Goal: Task Accomplishment & Management: Manage account settings

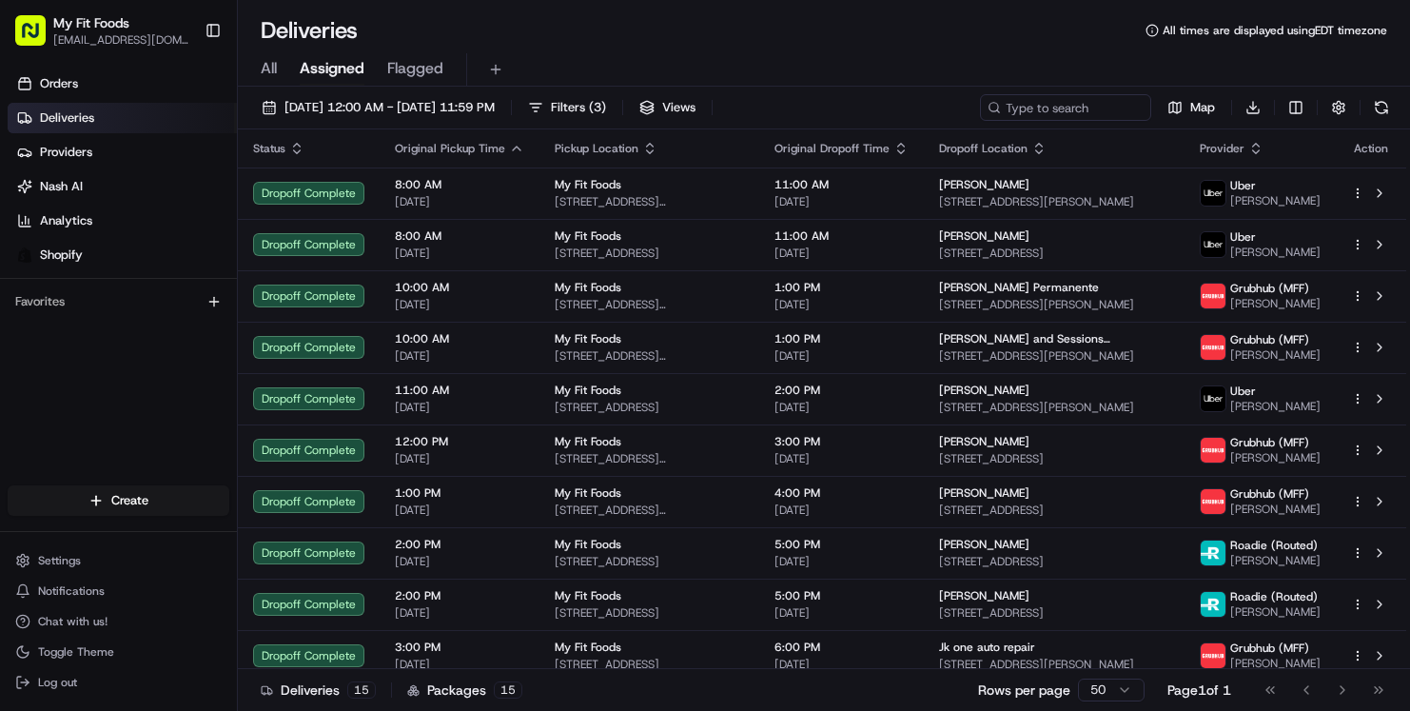
scroll to position [6, 0]
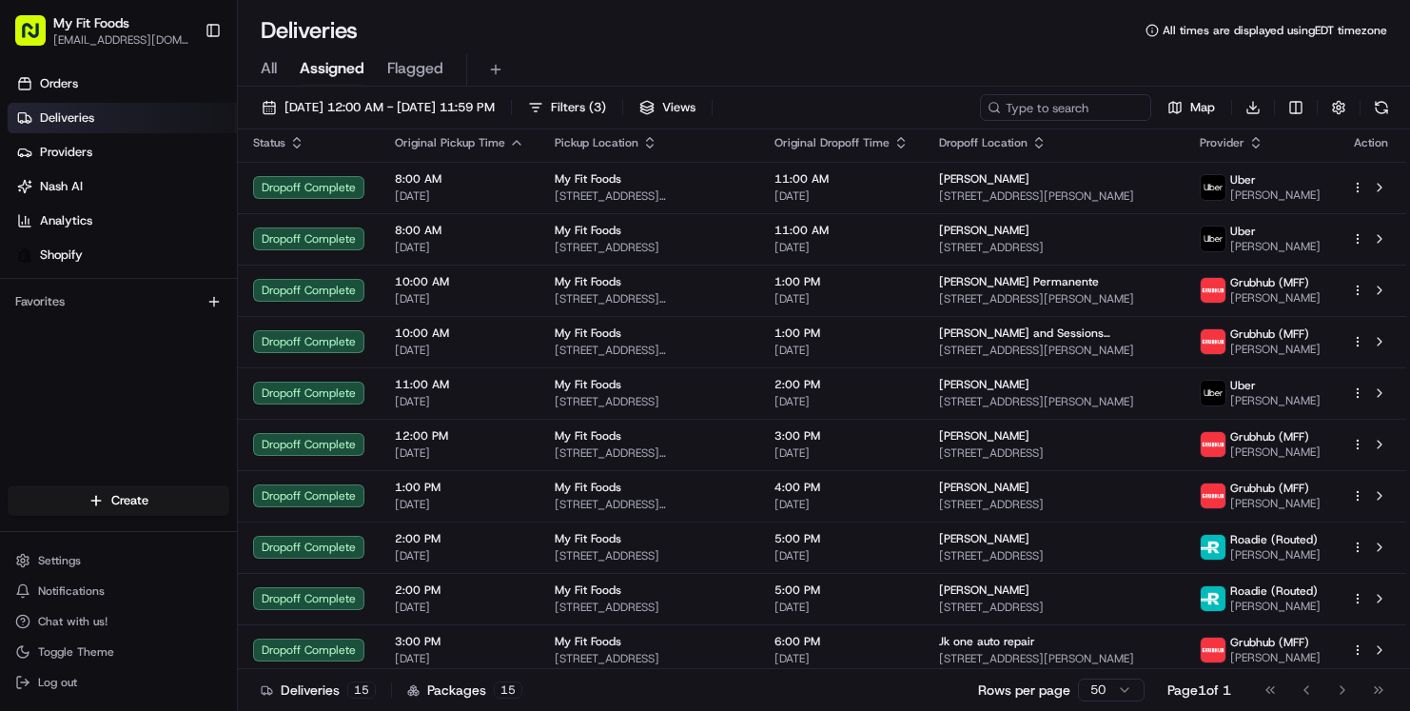
click at [272, 67] on span "All" at bounding box center [269, 68] width 16 height 23
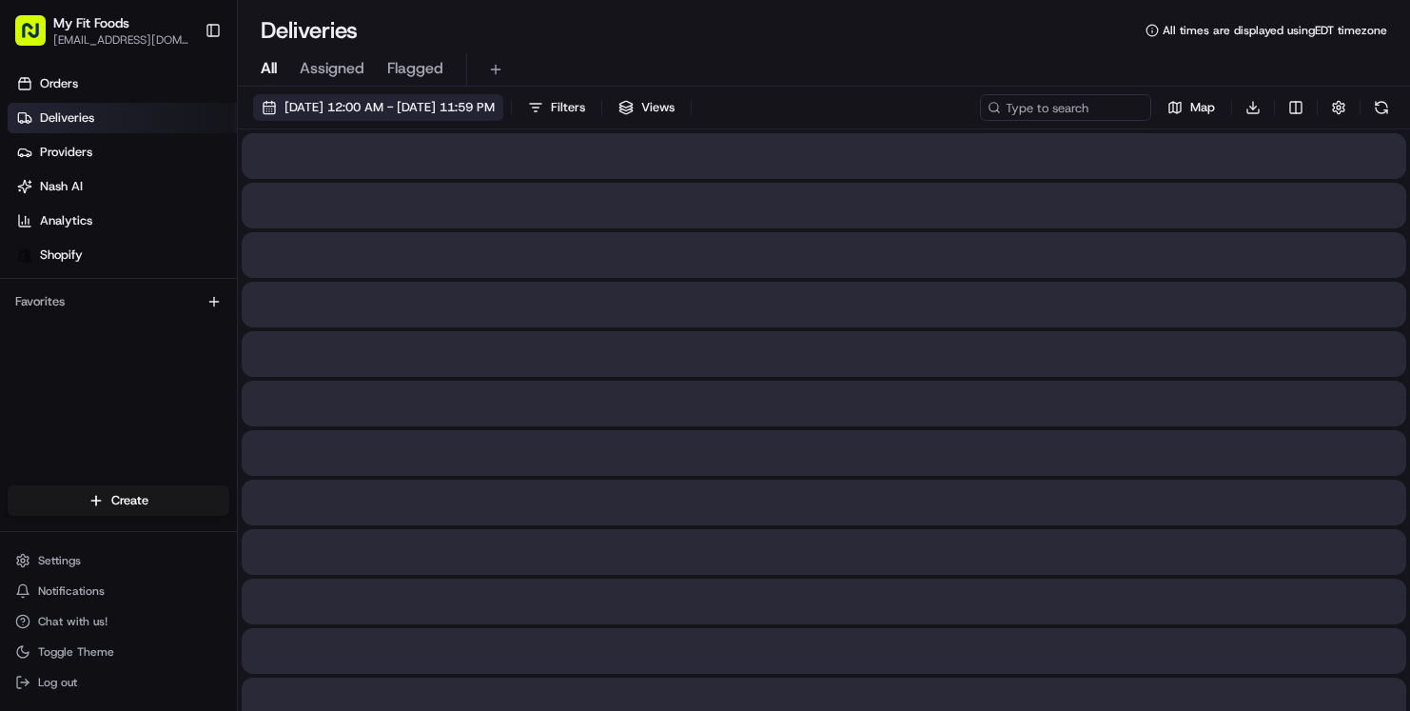
click at [270, 100] on button "[DATE] 12:00 AM - [DATE] 11:59 PM" at bounding box center [378, 107] width 250 height 27
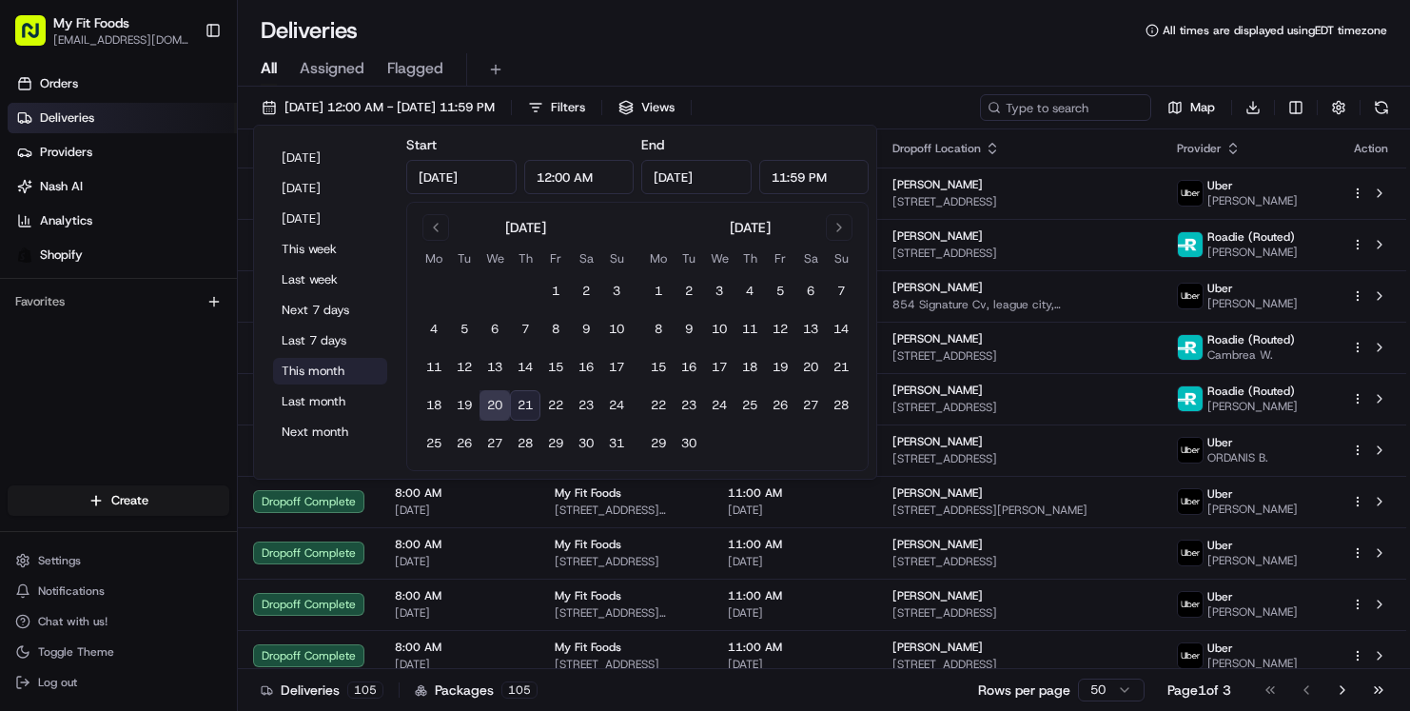
click at [298, 364] on button "This month" at bounding box center [330, 371] width 114 height 27
type input "[DATE]"
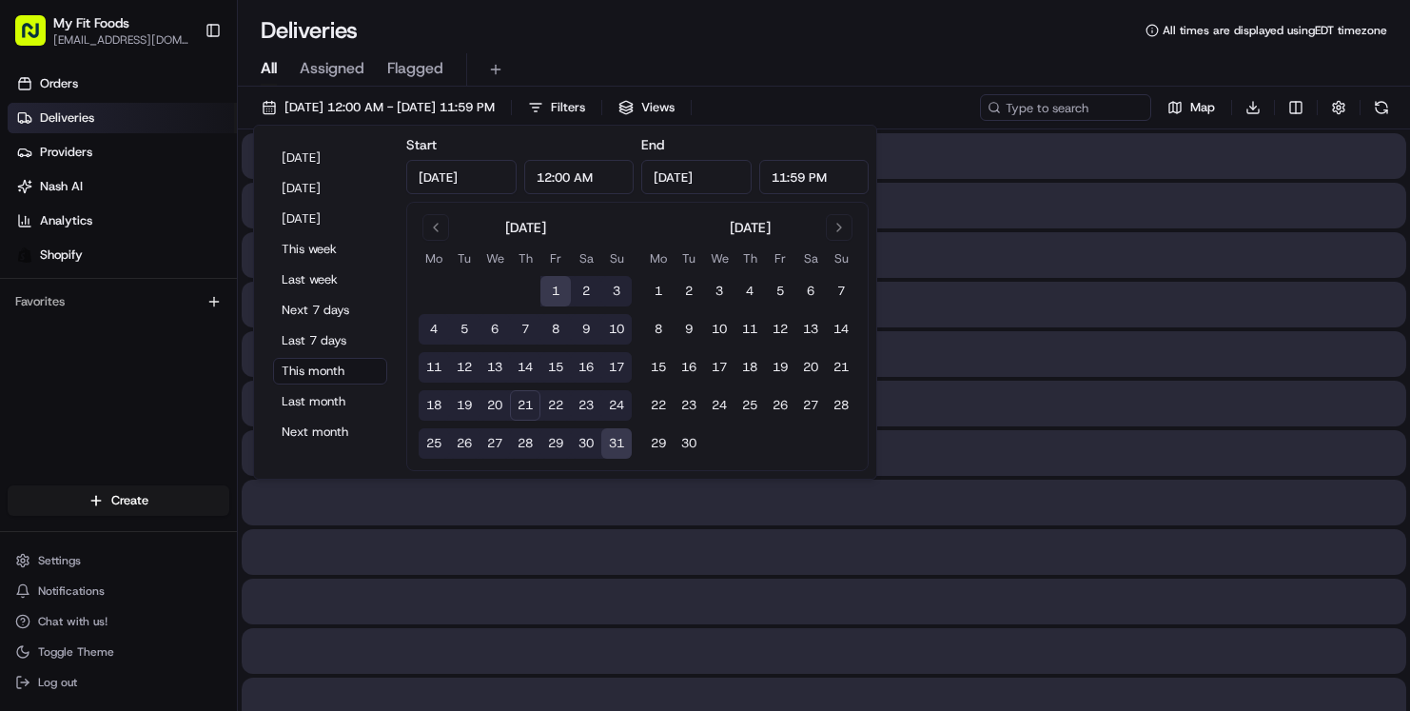
click at [699, 58] on div "All Assigned Flagged" at bounding box center [824, 69] width 1172 height 33
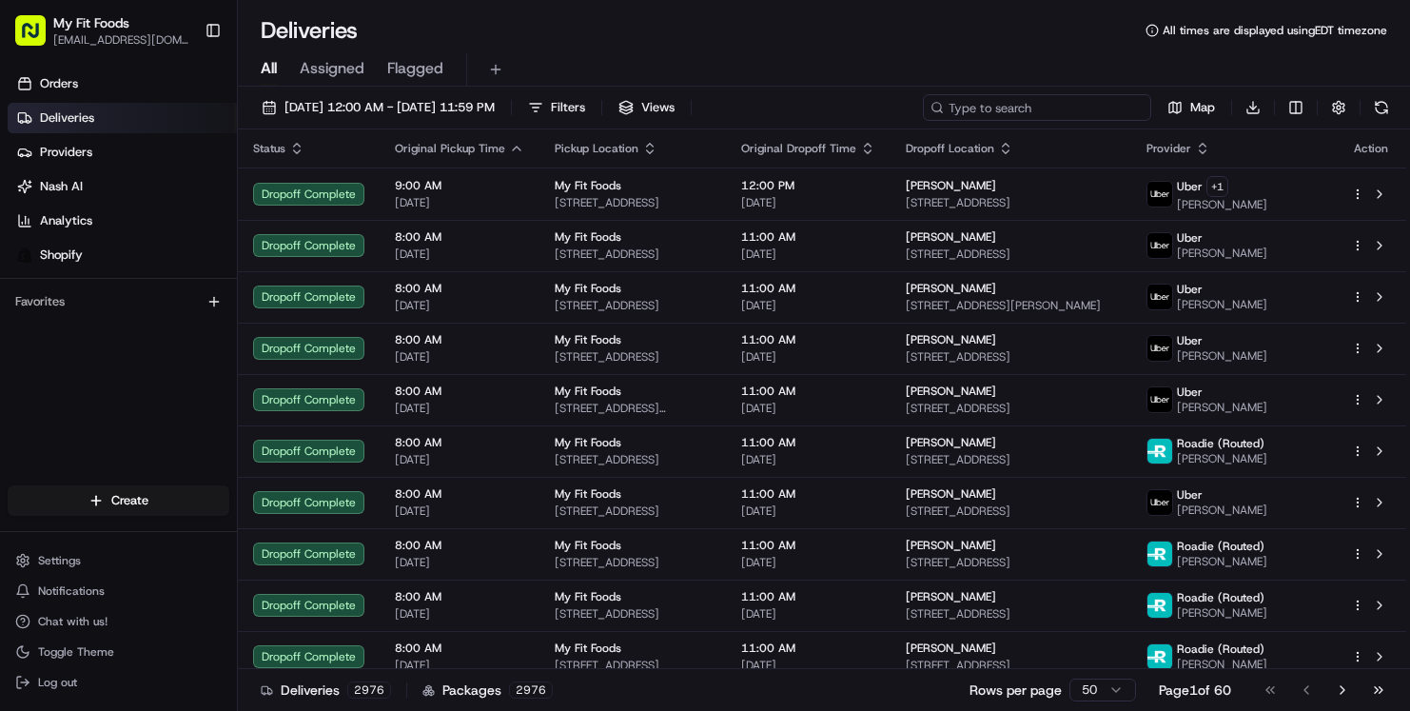
click at [1016, 97] on input at bounding box center [1037, 107] width 228 height 27
paste input "#875001"
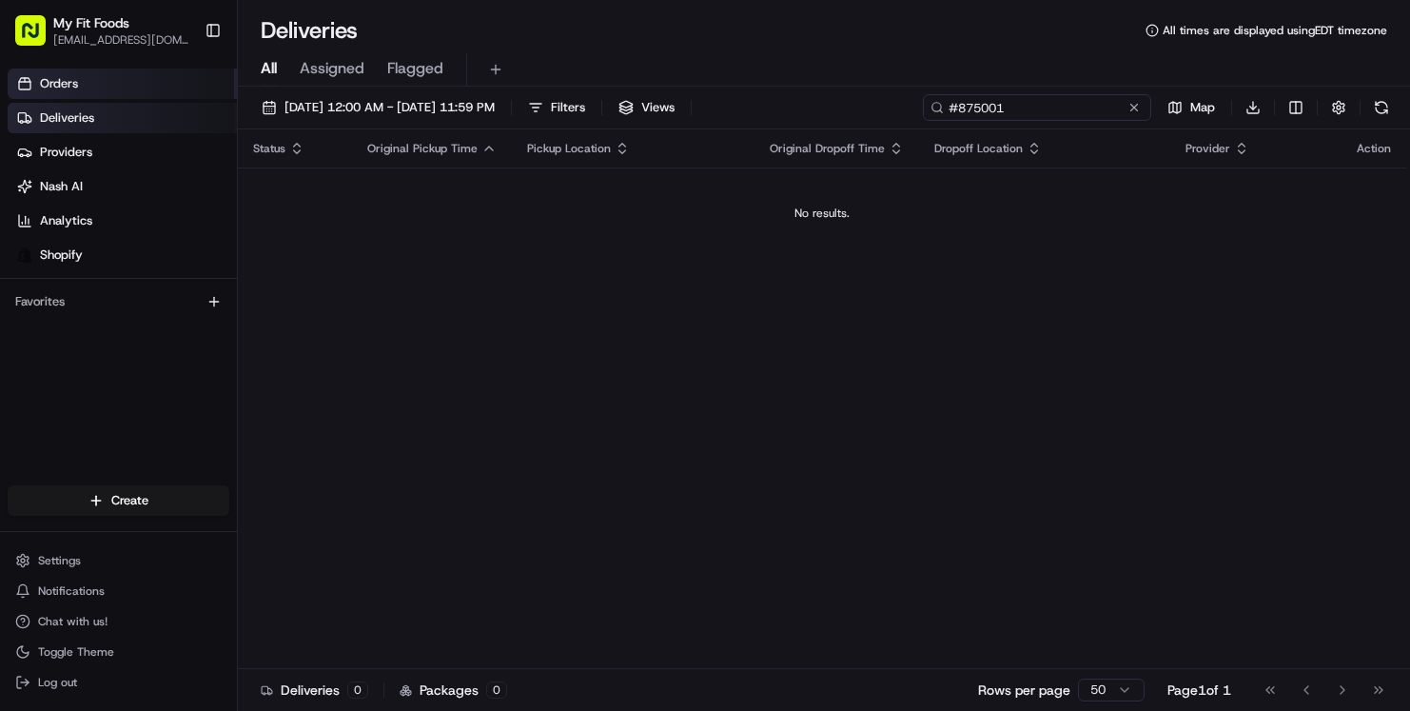
type input "#875001"
click at [135, 71] on link "Orders" at bounding box center [122, 83] width 229 height 30
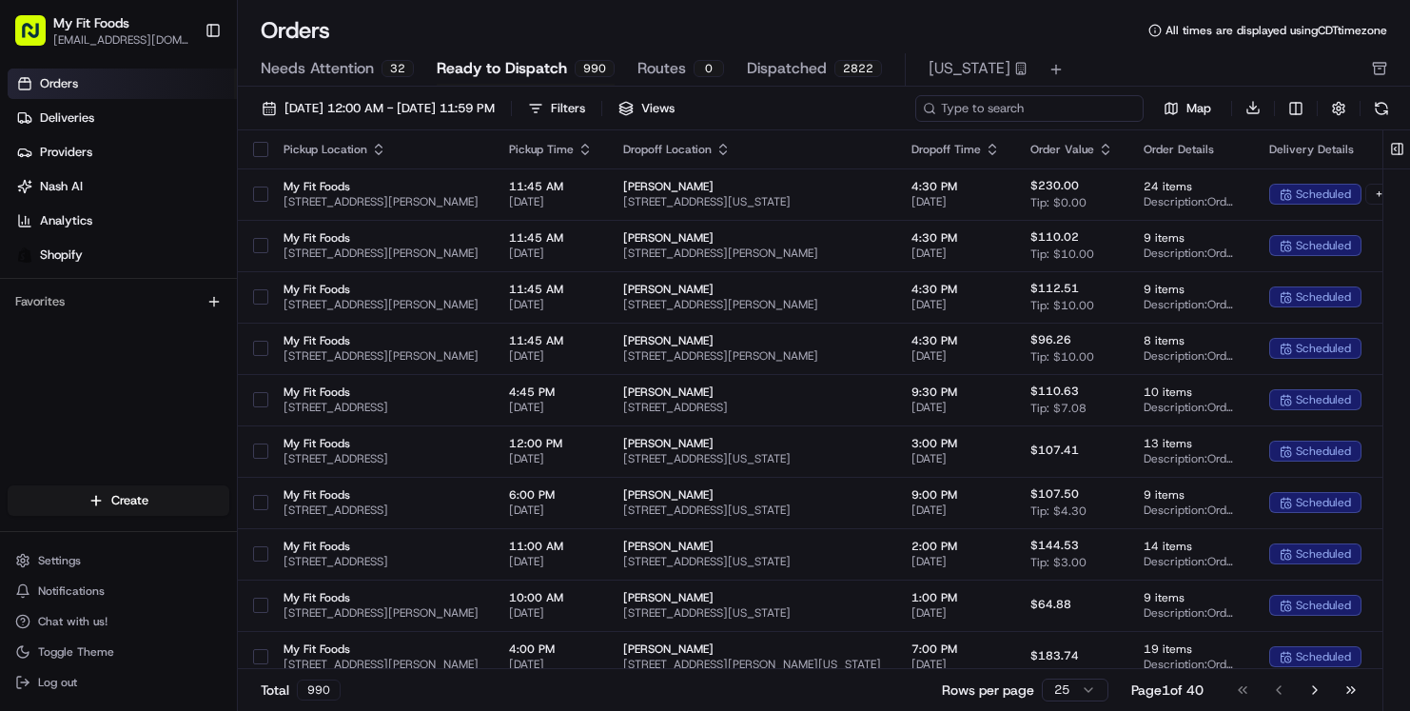
click at [1050, 120] on input at bounding box center [1029, 108] width 228 height 27
paste input "#875001"
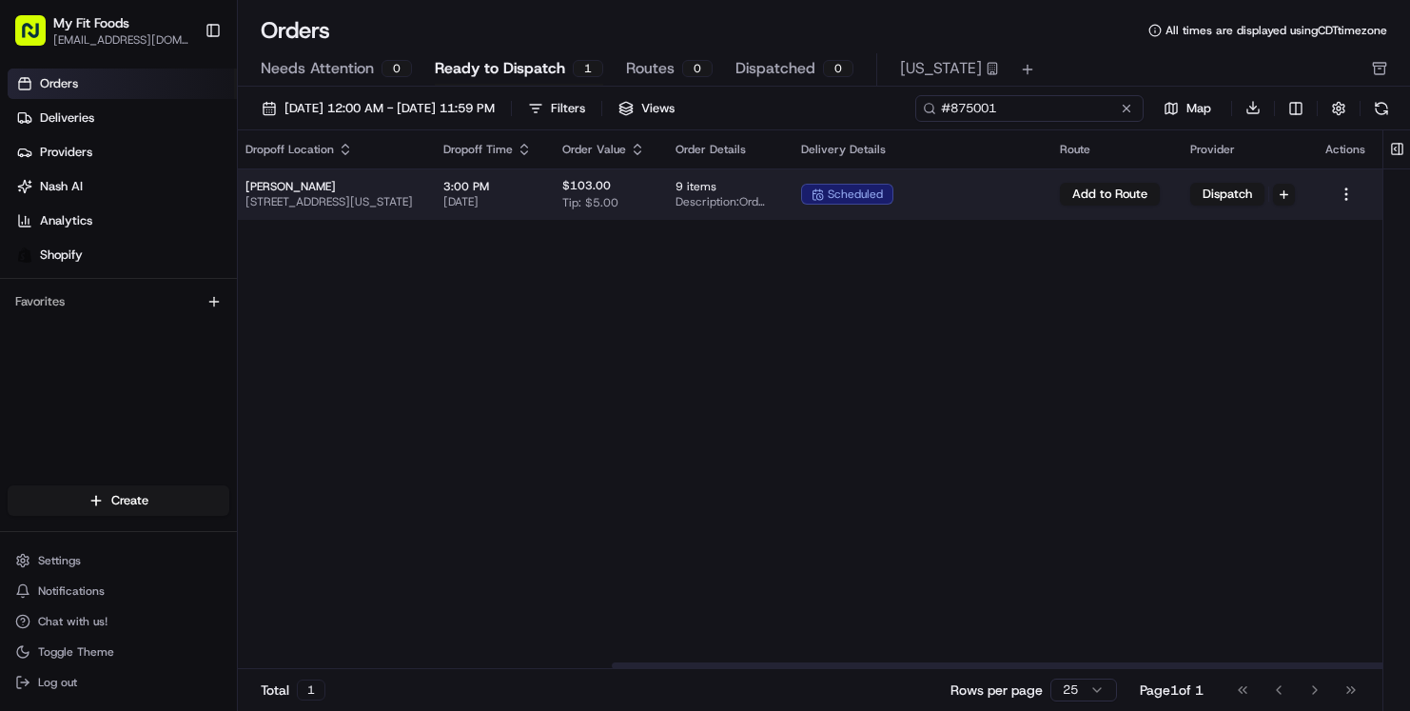
scroll to position [0, 555]
type input "#875001"
click at [1346, 197] on html "My Fit Foods support@myfitfoods.com Toggle Sidebar Orders Deliveries Providers …" at bounding box center [705, 355] width 1410 height 711
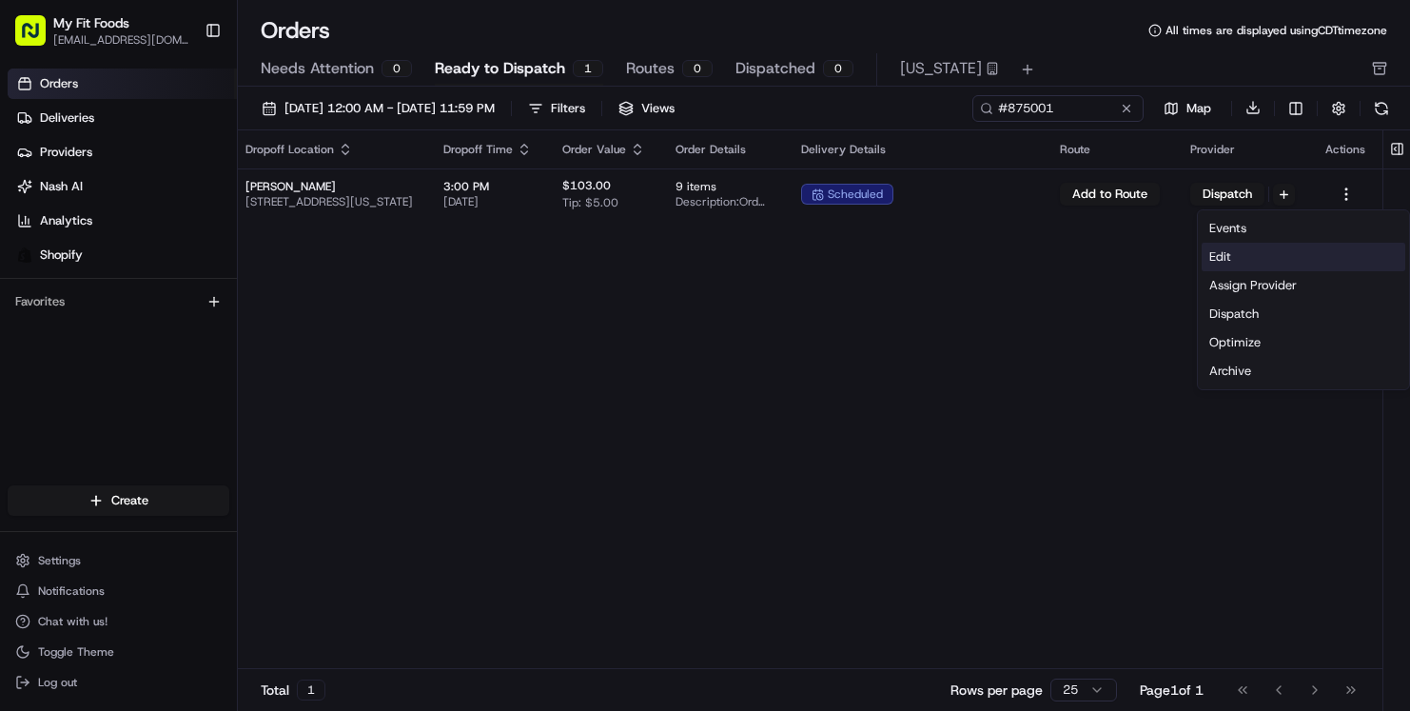
click at [1254, 252] on div "Edit" at bounding box center [1303, 257] width 204 height 29
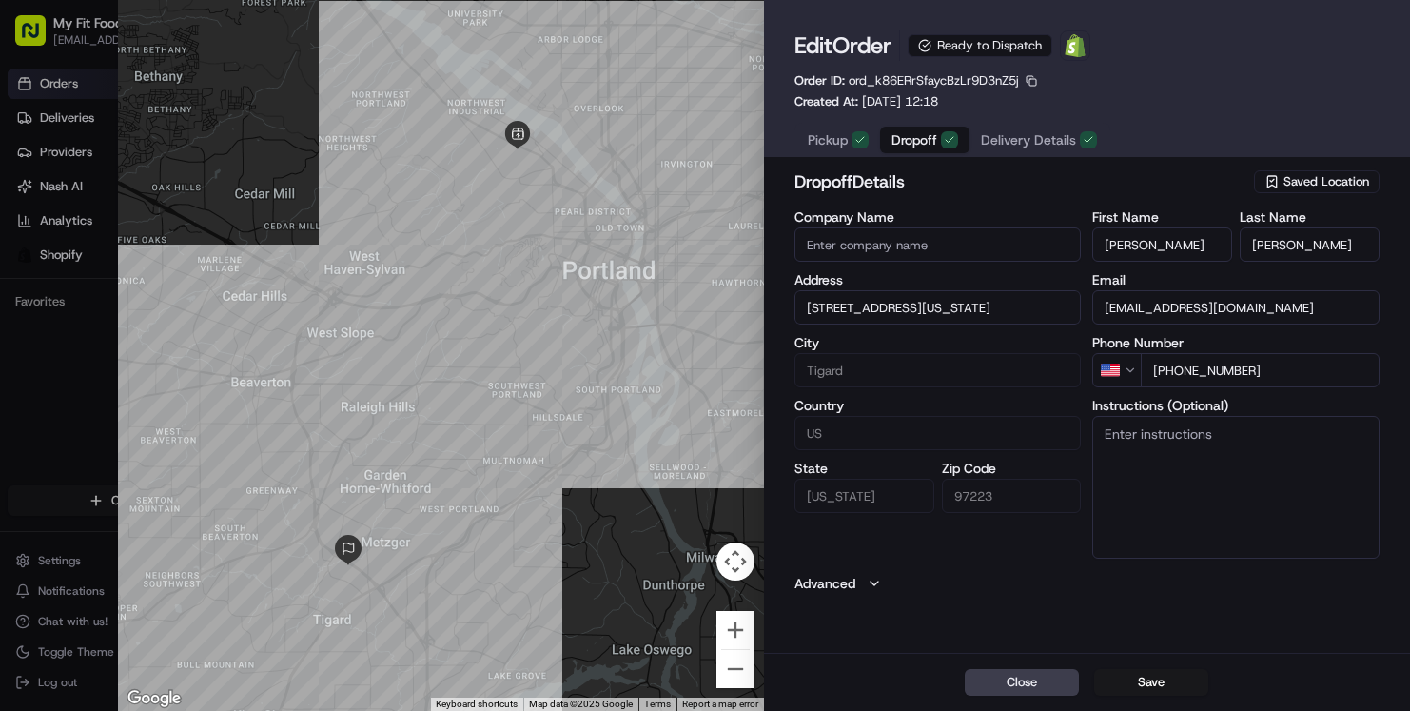
click at [916, 138] on span "Dropoff" at bounding box center [914, 139] width 46 height 19
click at [926, 321] on input "9186 SW Mandamus Ct, 9186, Tigard, Oregon 97223, US" at bounding box center [937, 307] width 287 height 34
paste input "21020 SW Cipole RD Sherwood Oregon 97140"
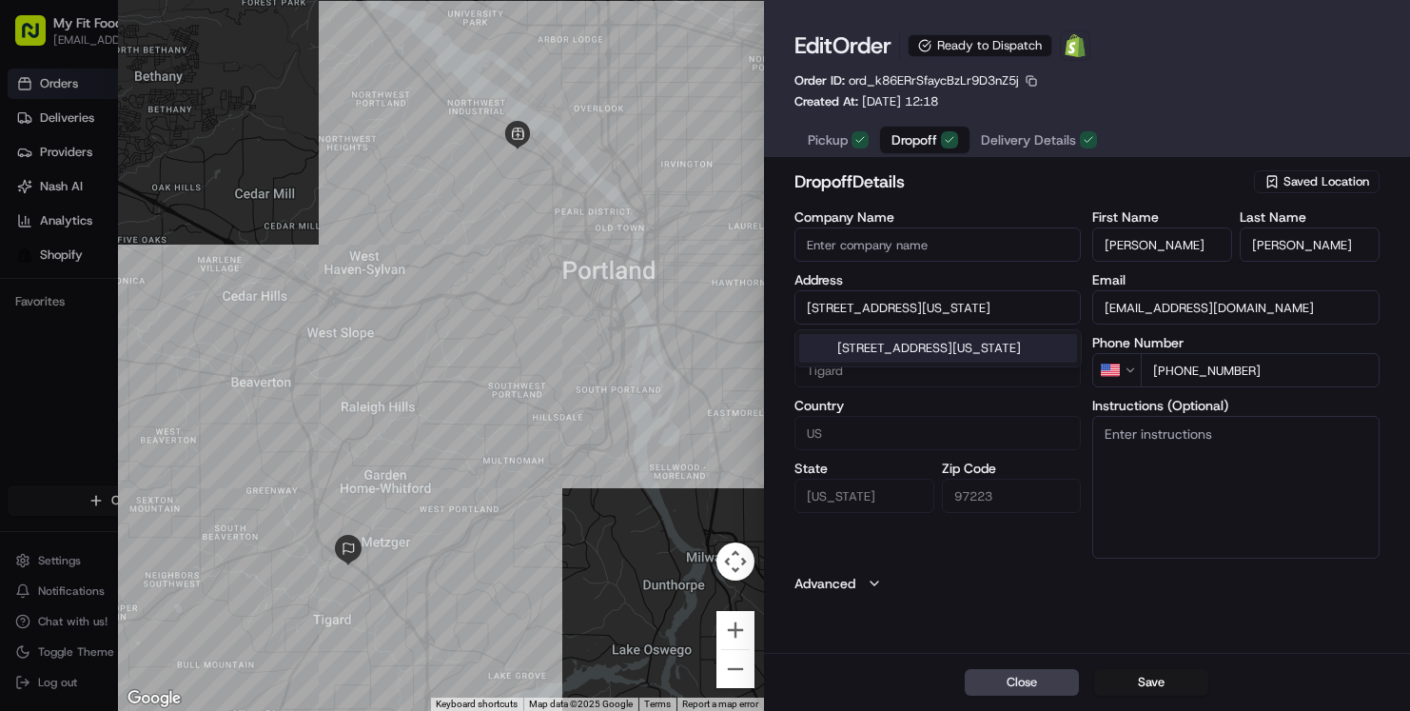
scroll to position [0, 15]
click at [926, 346] on div "21020 SW Cipole Rd, Sherwood, Oregon 97062" at bounding box center [938, 348] width 278 height 29
type input "21020 SW Cipole Rd, Tualatin, OR 97062, USA"
type input "Tualatin"
type input "United States"
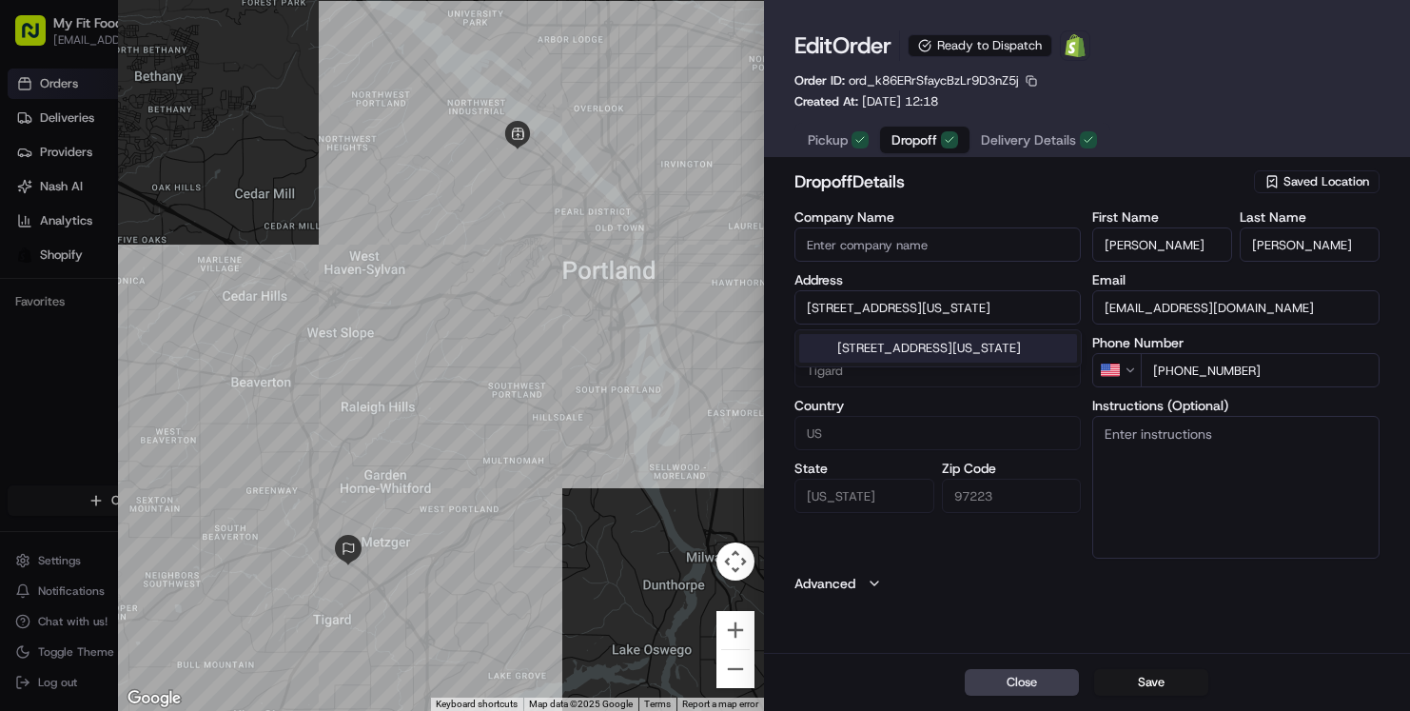
type input "OR"
type input "97062"
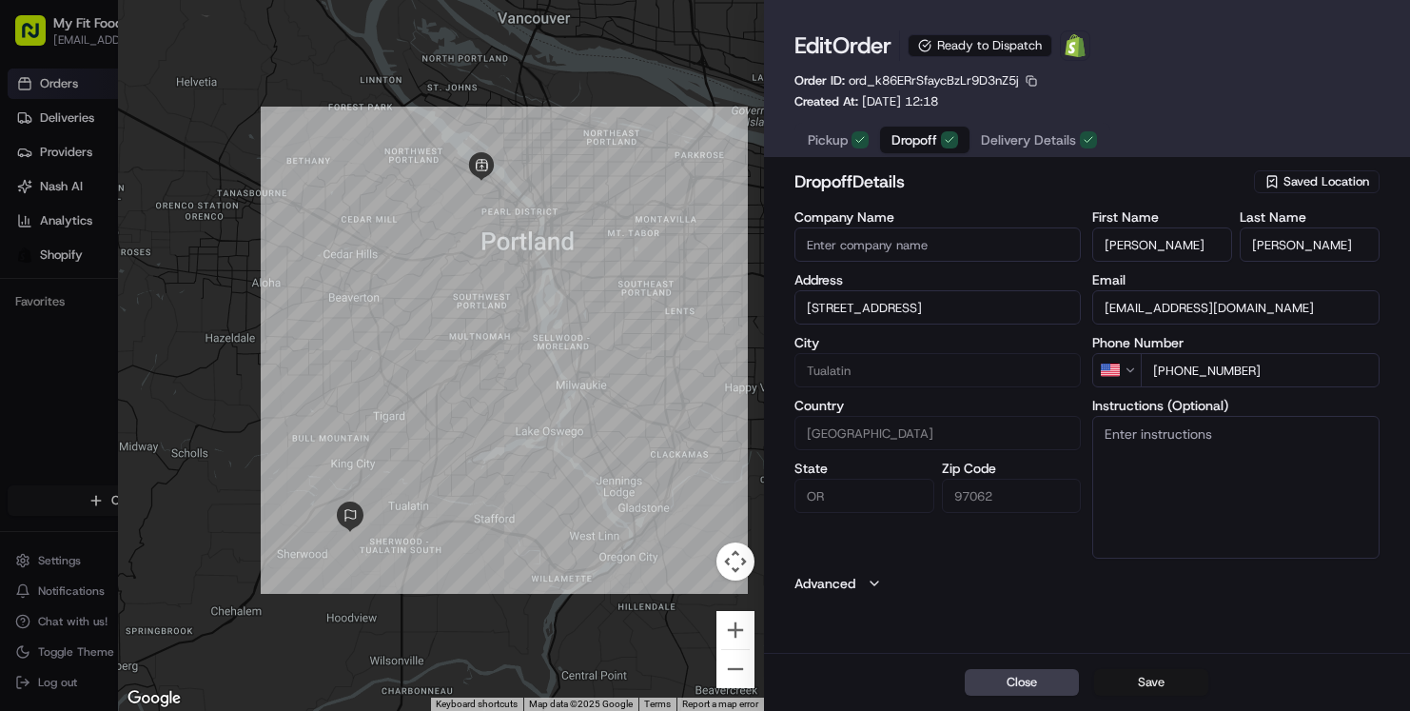
type input "21020 SW Cipole Rd, Tualatin, OR 97062, USA"
click at [1164, 682] on button "Save" at bounding box center [1151, 682] width 114 height 27
type input "+1"
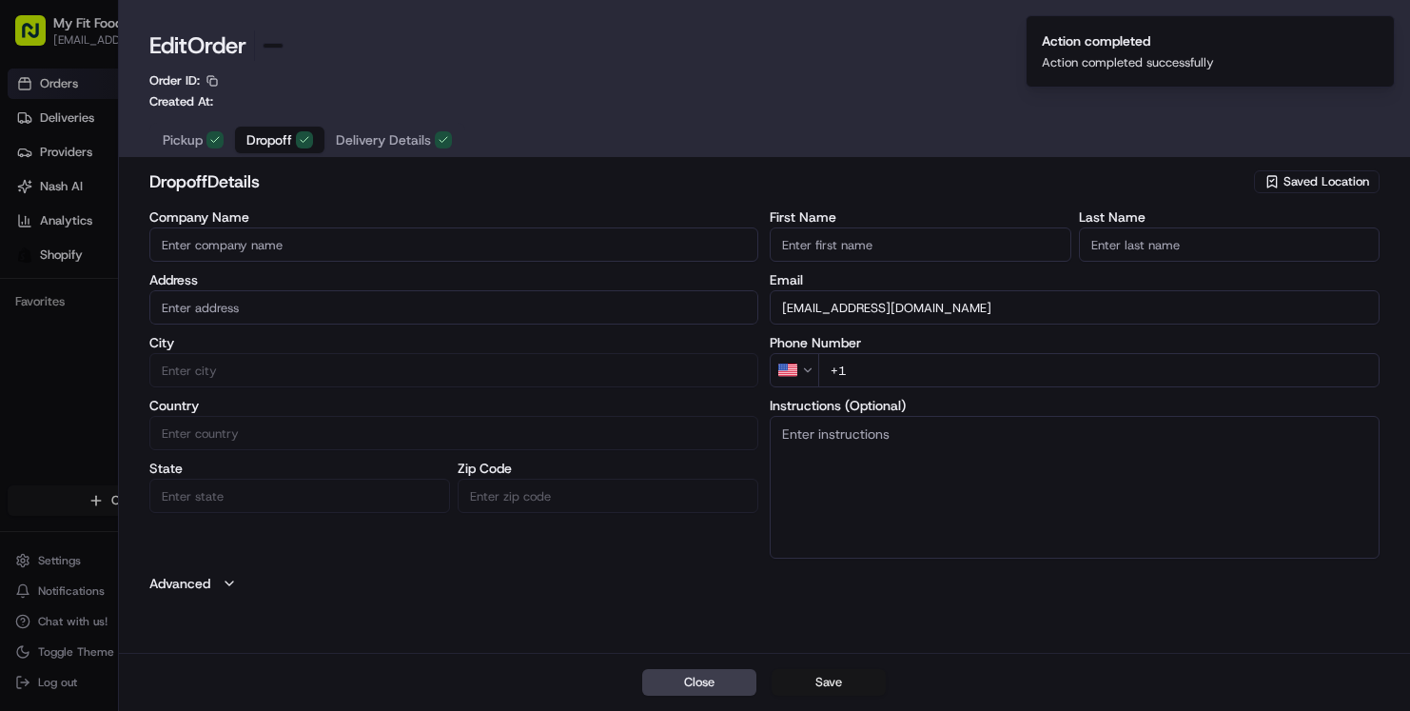
scroll to position [0, 494]
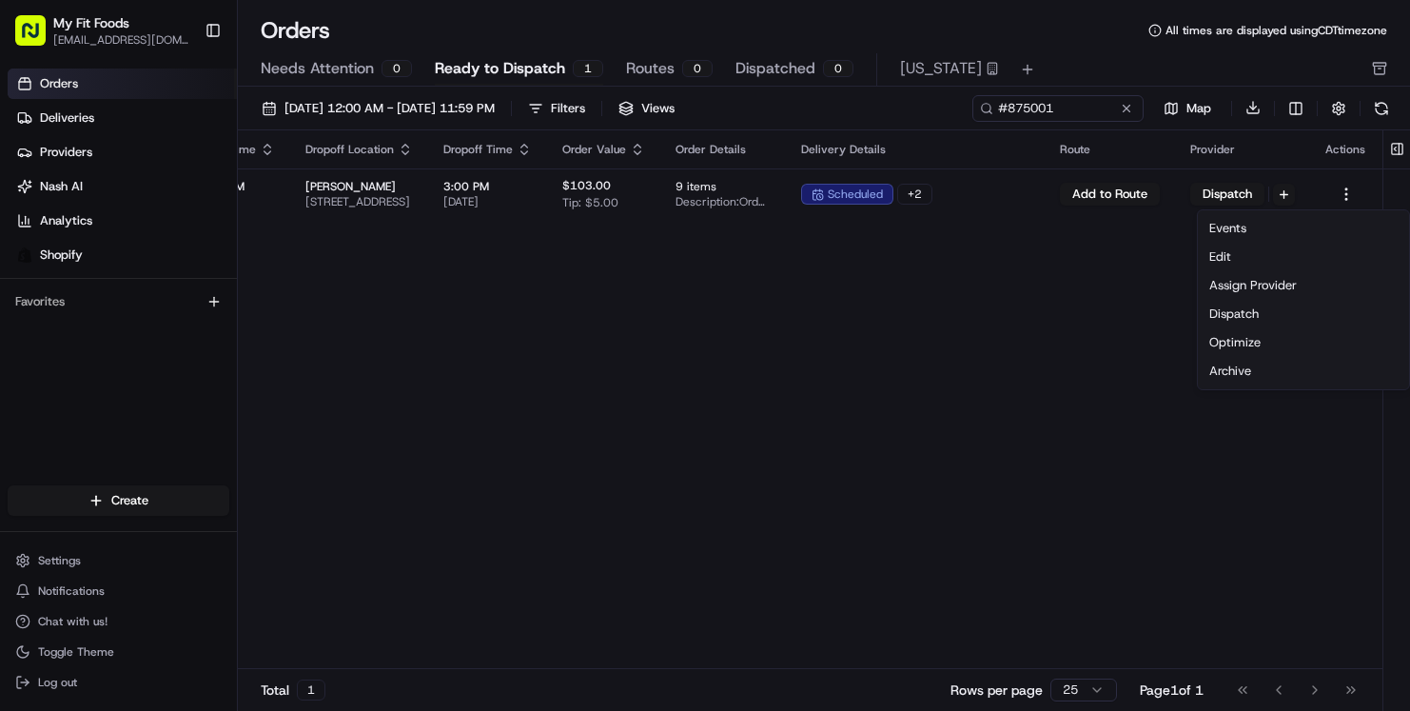
click at [1047, 455] on div "Pickup Location Pickup Time Dropoff Location Dropoff Time Order Value Order Det…" at bounding box center [696, 399] width 1372 height 539
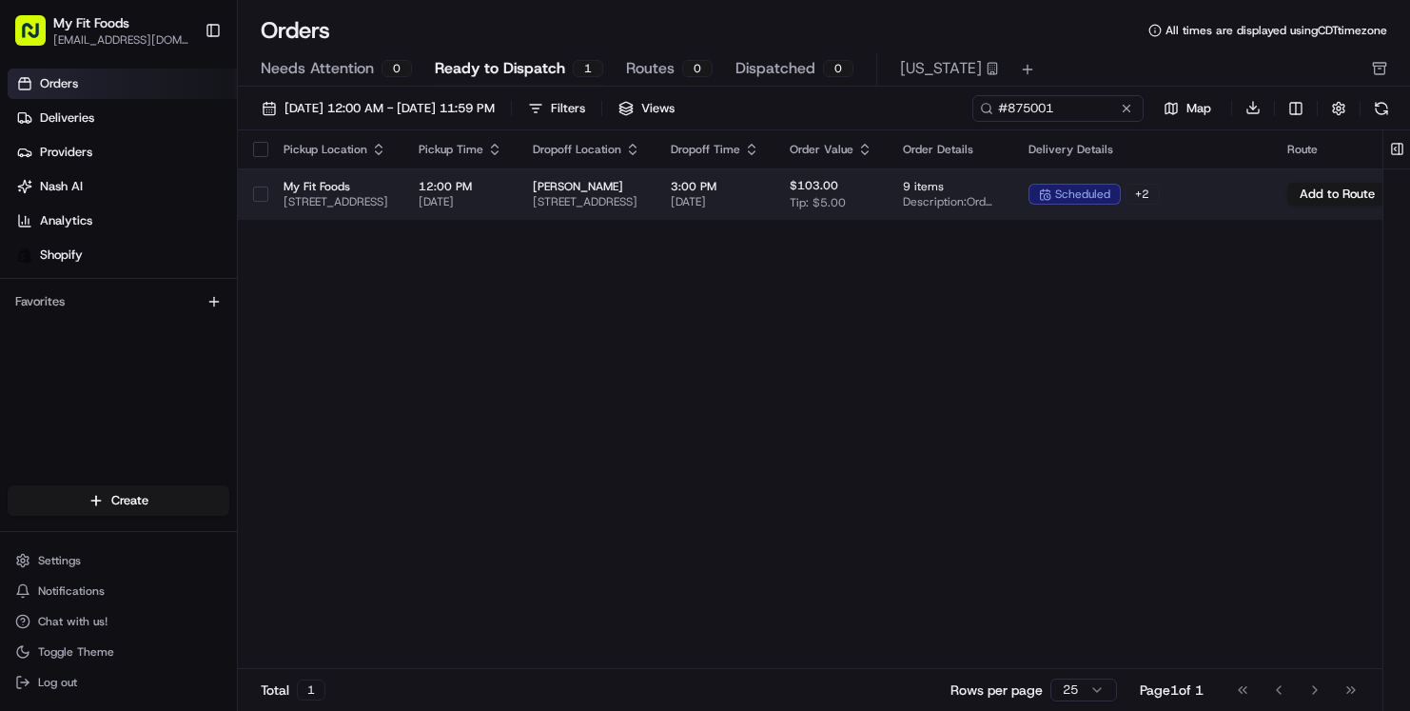
click at [640, 183] on span "David Mitzel" at bounding box center [586, 186] width 107 height 15
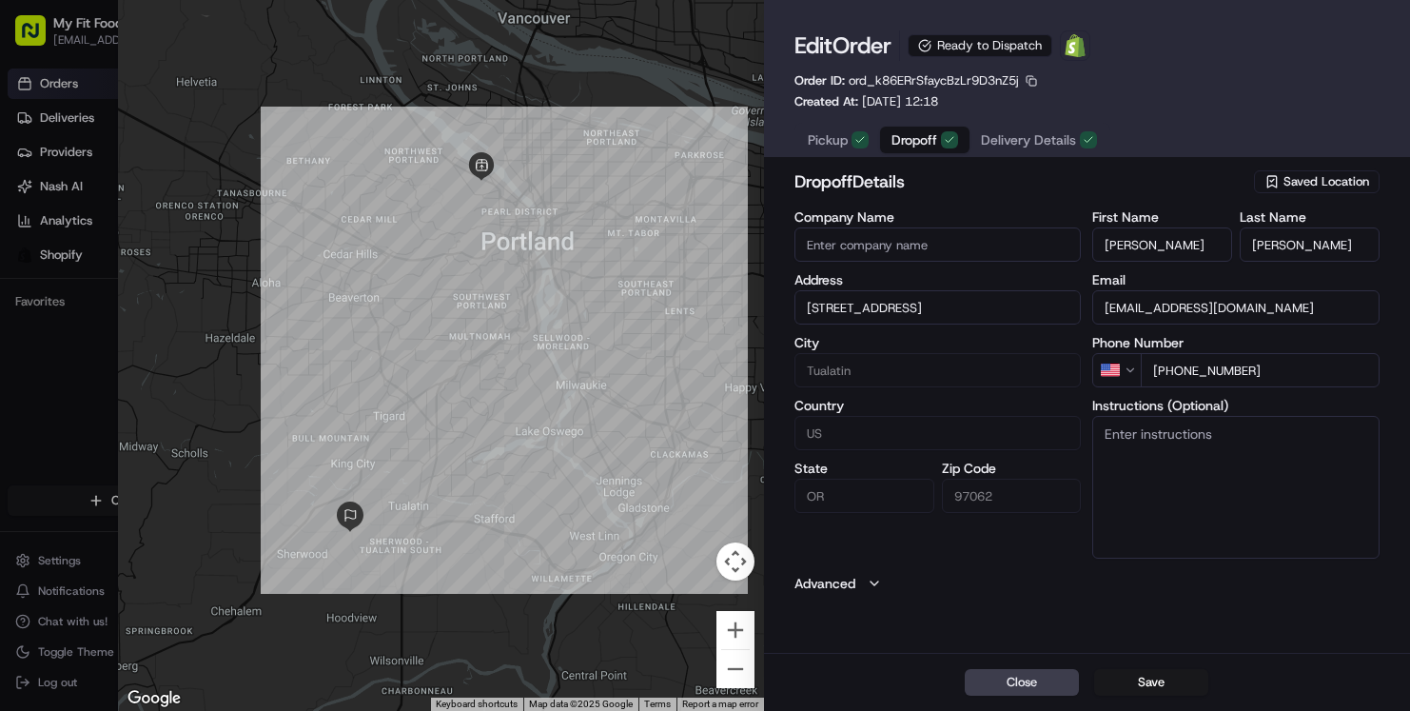
click at [1028, 135] on span "Delivery Details" at bounding box center [1028, 139] width 95 height 19
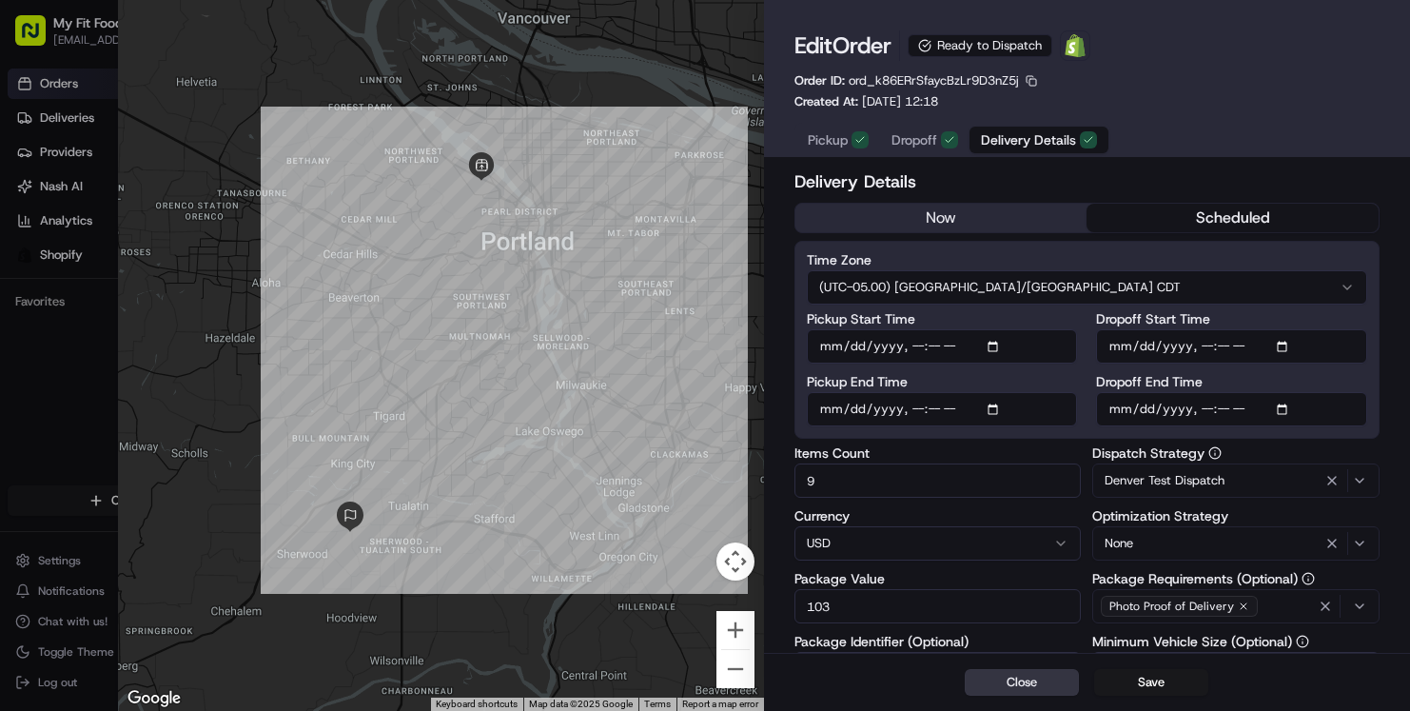
click at [1019, 680] on button "Close" at bounding box center [1022, 682] width 114 height 27
type input "1"
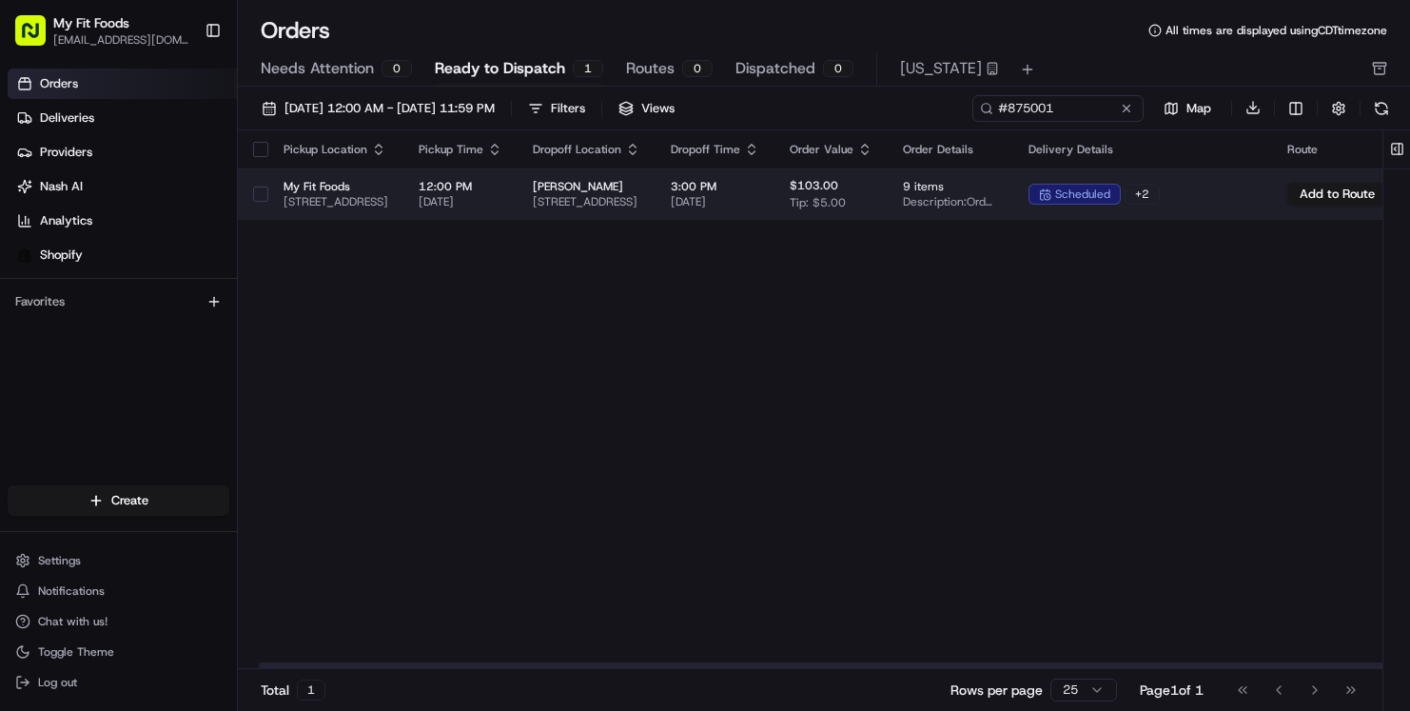
scroll to position [0, 494]
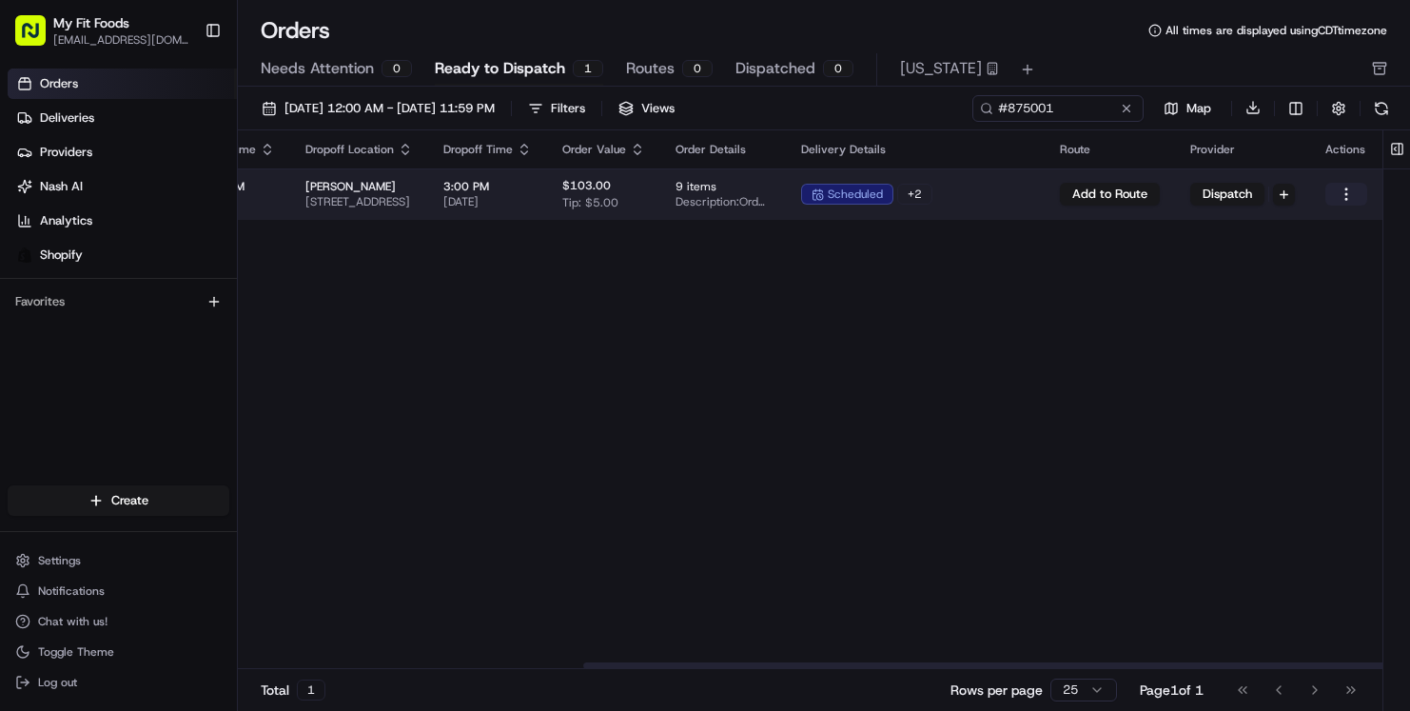
click at [1347, 200] on html "My Fit Foods support@myfitfoods.com Toggle Sidebar Orders Deliveries Providers …" at bounding box center [705, 355] width 1410 height 711
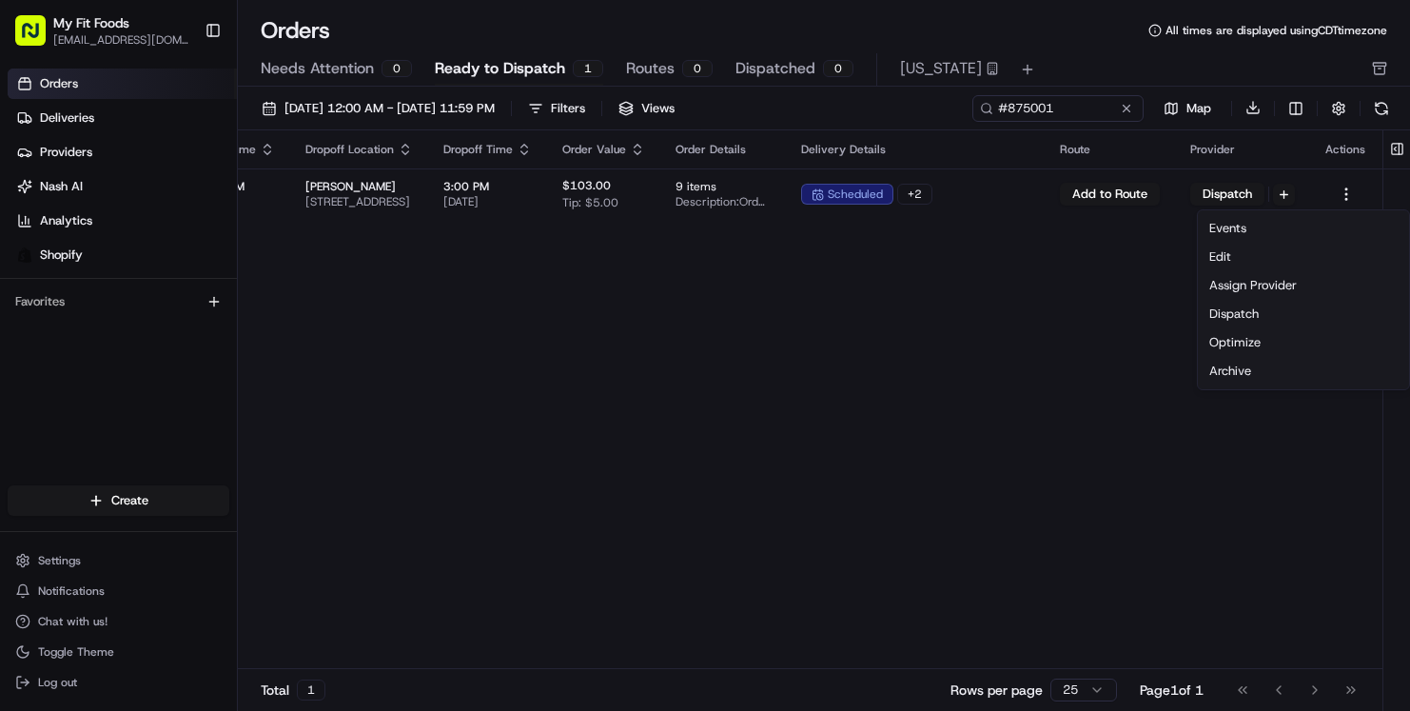
click at [1008, 194] on html "My Fit Foods support@myfitfoods.com Toggle Sidebar Orders Deliveries Providers …" at bounding box center [705, 355] width 1410 height 711
click at [1008, 194] on div "scheduled + 2" at bounding box center [915, 194] width 228 height 21
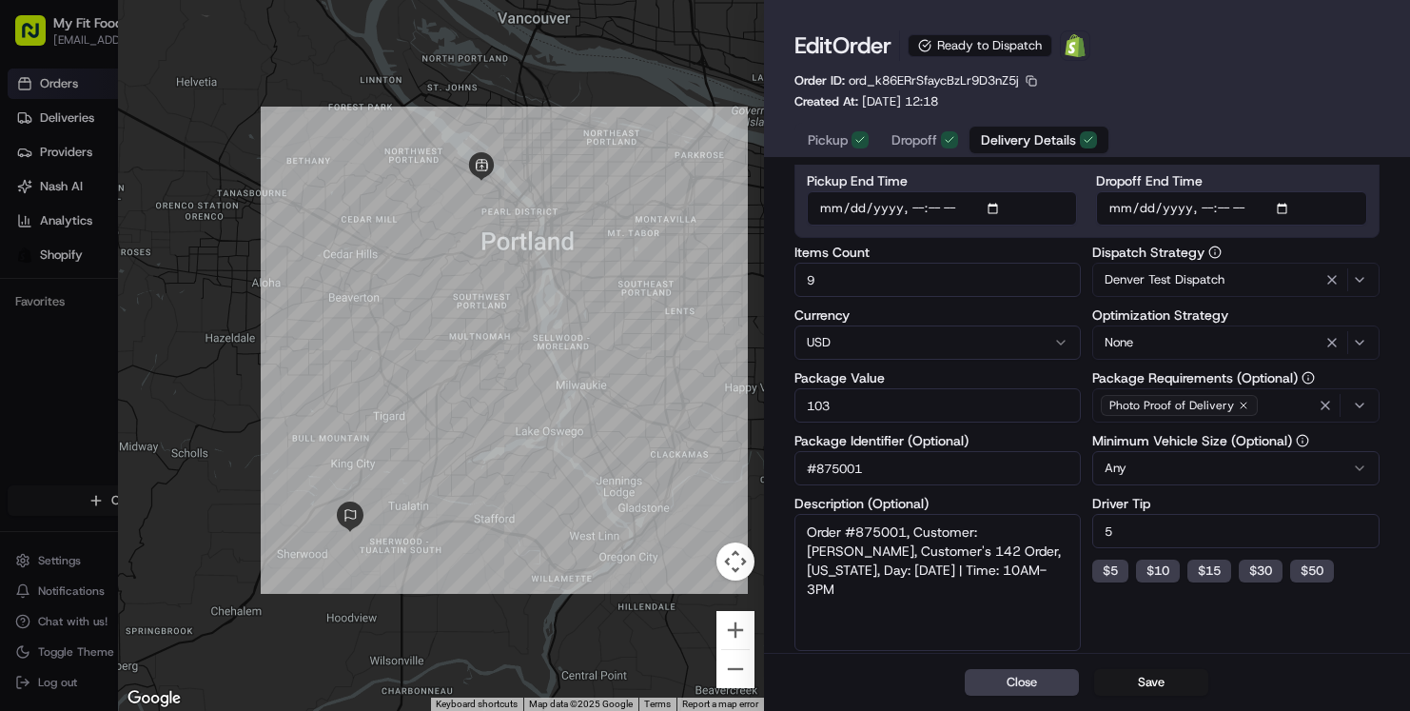
scroll to position [0, 0]
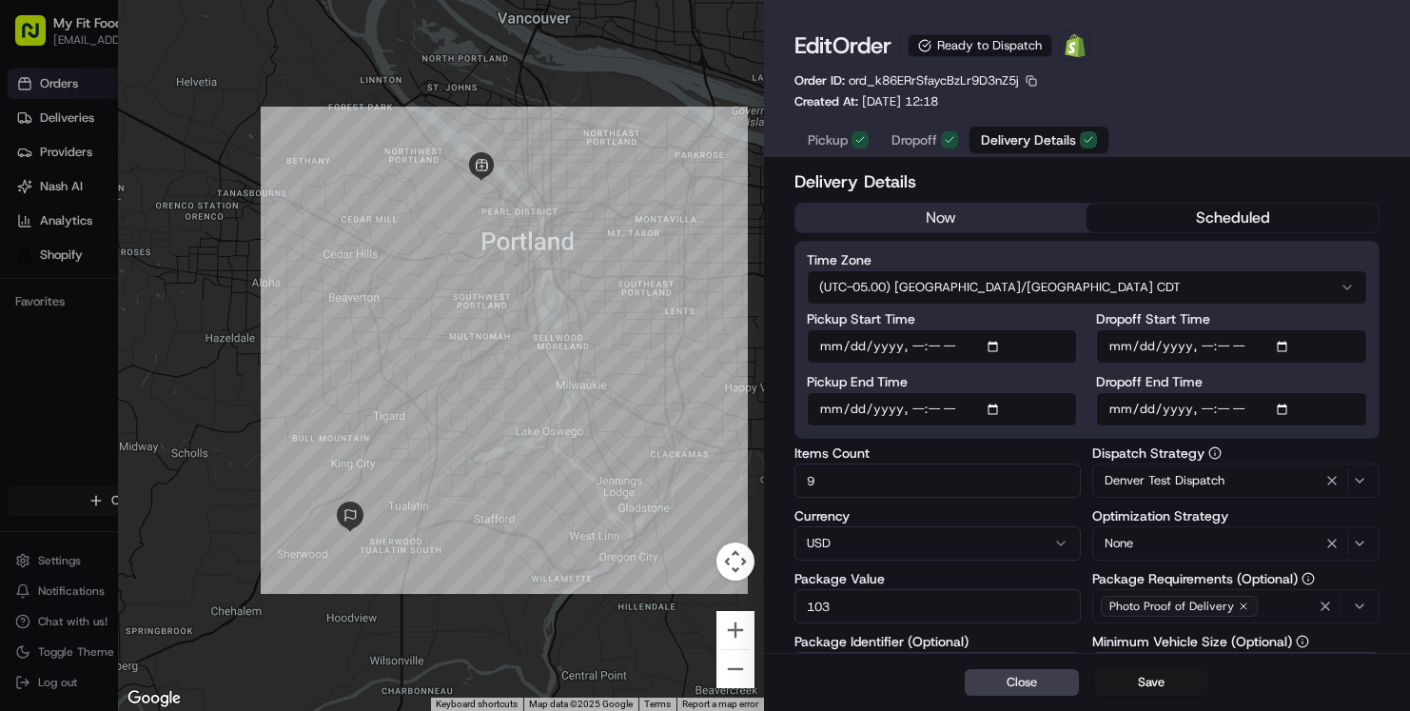
click at [923, 142] on span "Dropoff" at bounding box center [914, 139] width 46 height 19
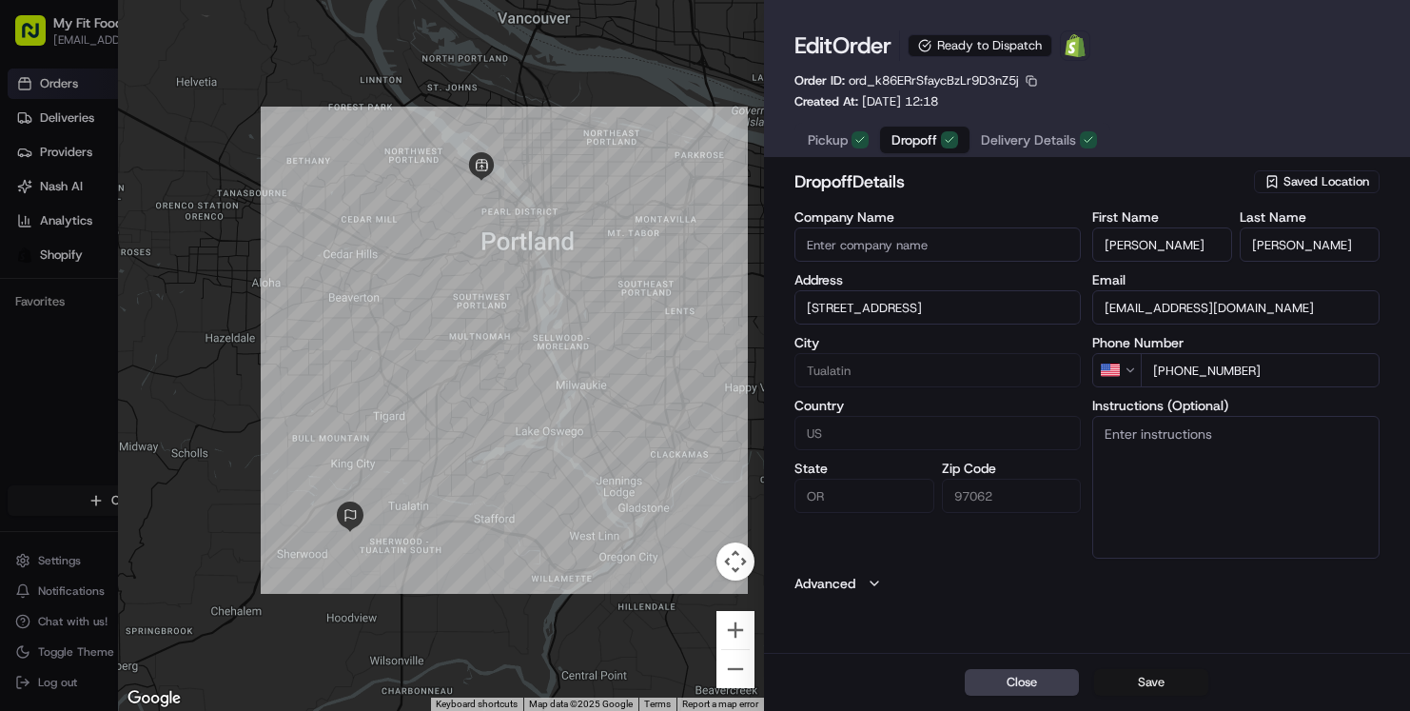
click at [1159, 679] on button "Save" at bounding box center [1151, 682] width 114 height 27
type input "+1"
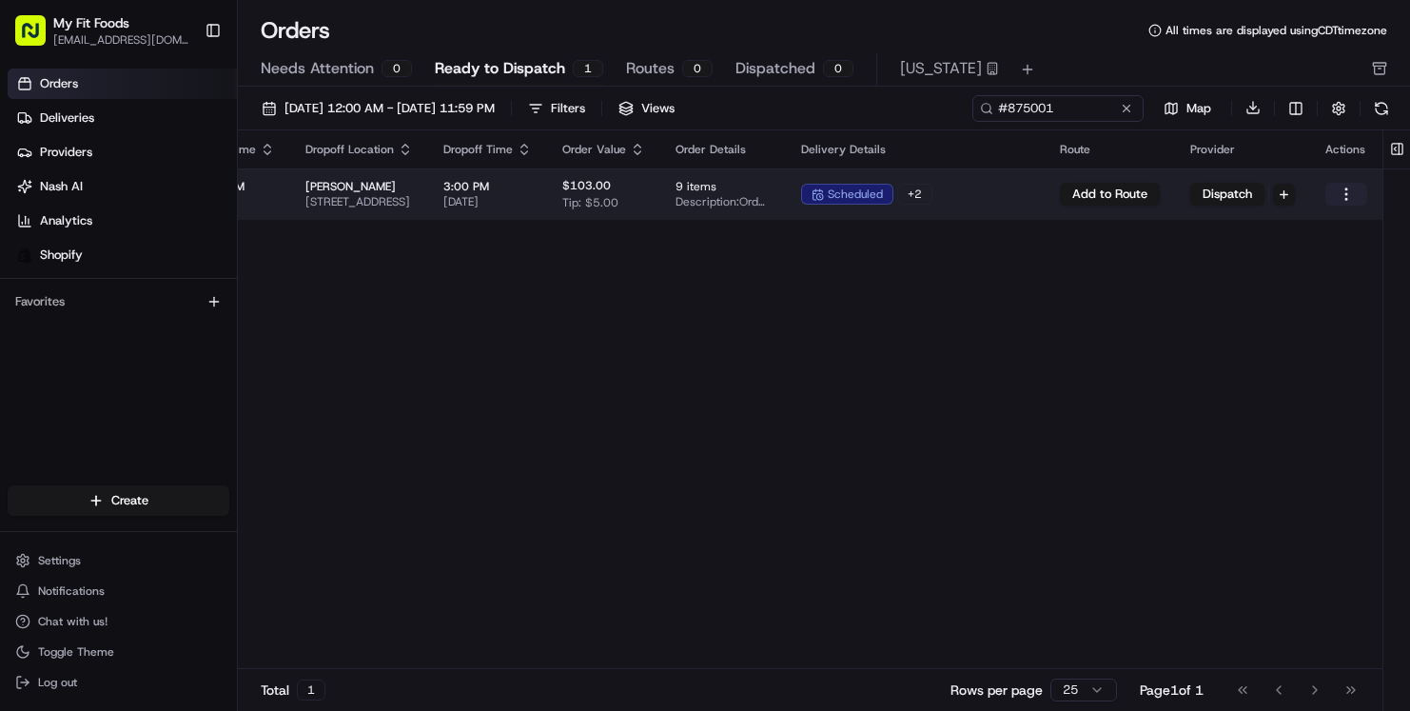
click at [1339, 193] on html "My Fit Foods support@myfitfoods.com Toggle Sidebar Orders Deliveries Providers …" at bounding box center [705, 355] width 1410 height 711
